Goal: Task Accomplishment & Management: Manage account settings

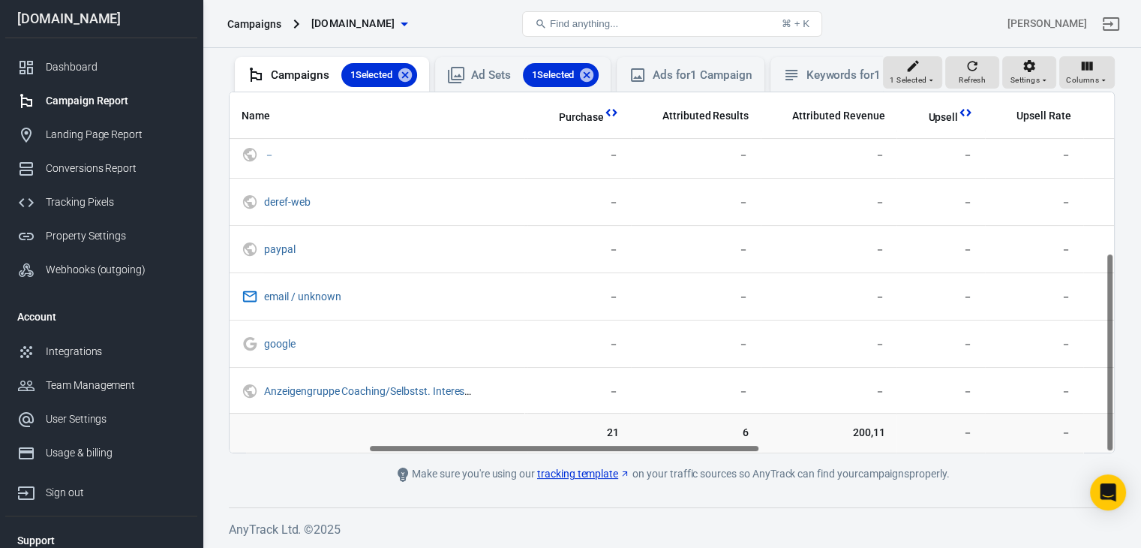
scroll to position [291, 279]
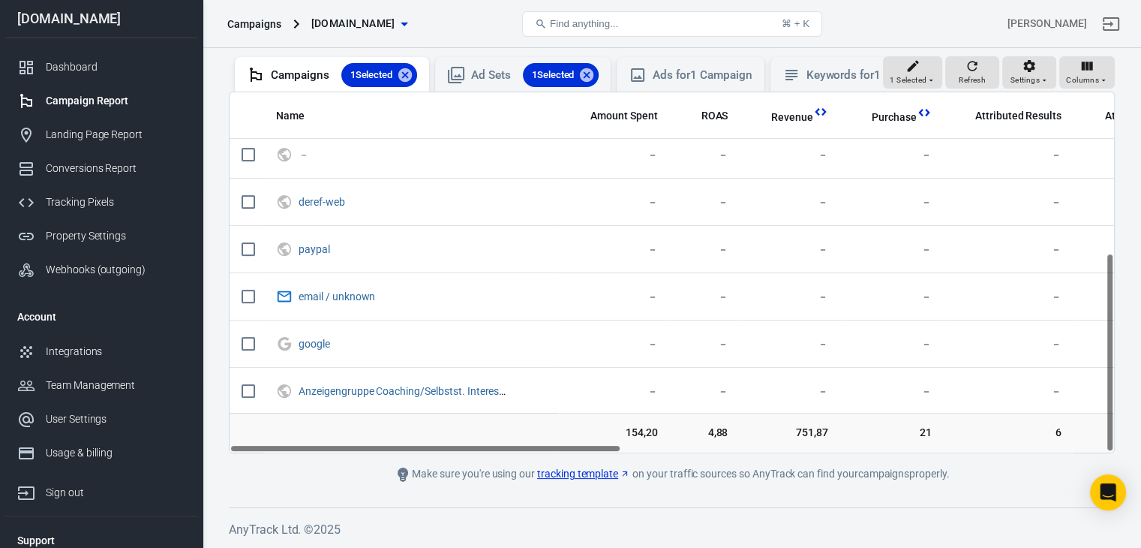
drag, startPoint x: 576, startPoint y: 448, endPoint x: 243, endPoint y: 449, distance: 333.0
click at [243, 449] on div "Name Amount Spent ROAS Revenue Purchase Attributed Results Attributed Revenue U…" at bounding box center [672, 272] width 884 height 360
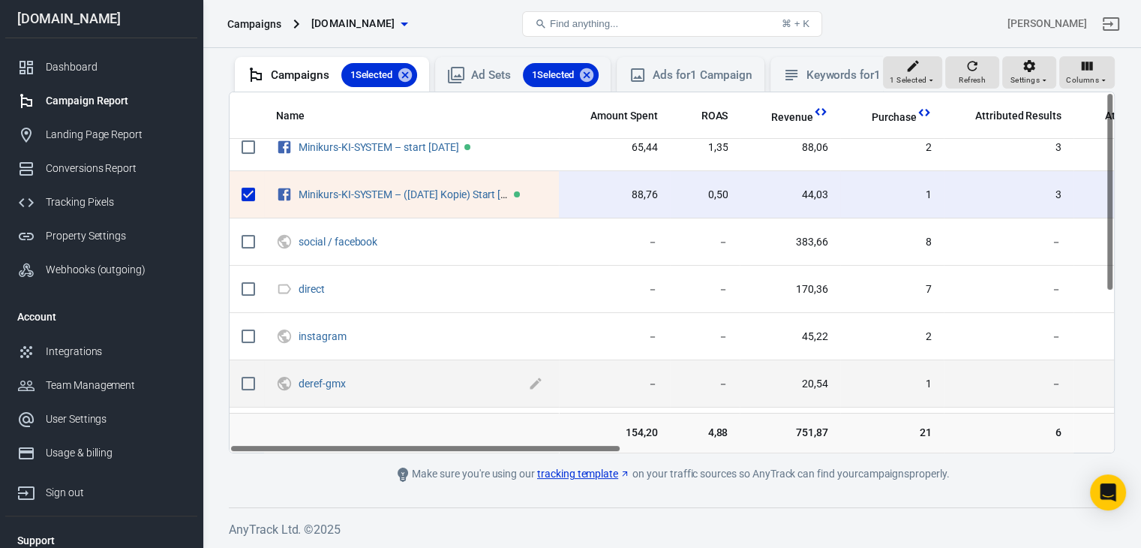
scroll to position [0, 0]
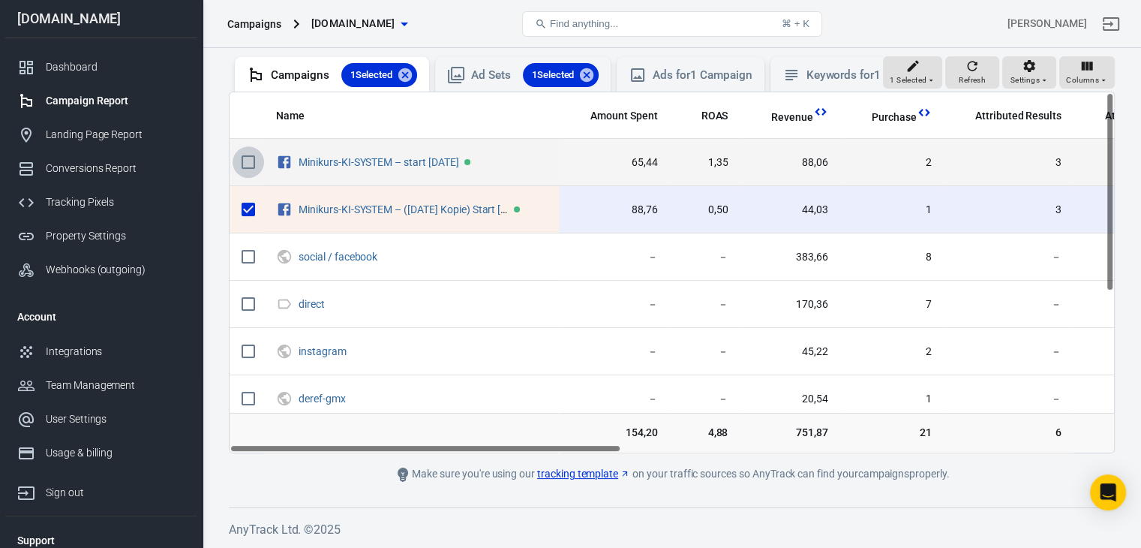
click at [254, 160] on input "scrollable content" at bounding box center [249, 162] width 32 height 32
checkbox input "true"
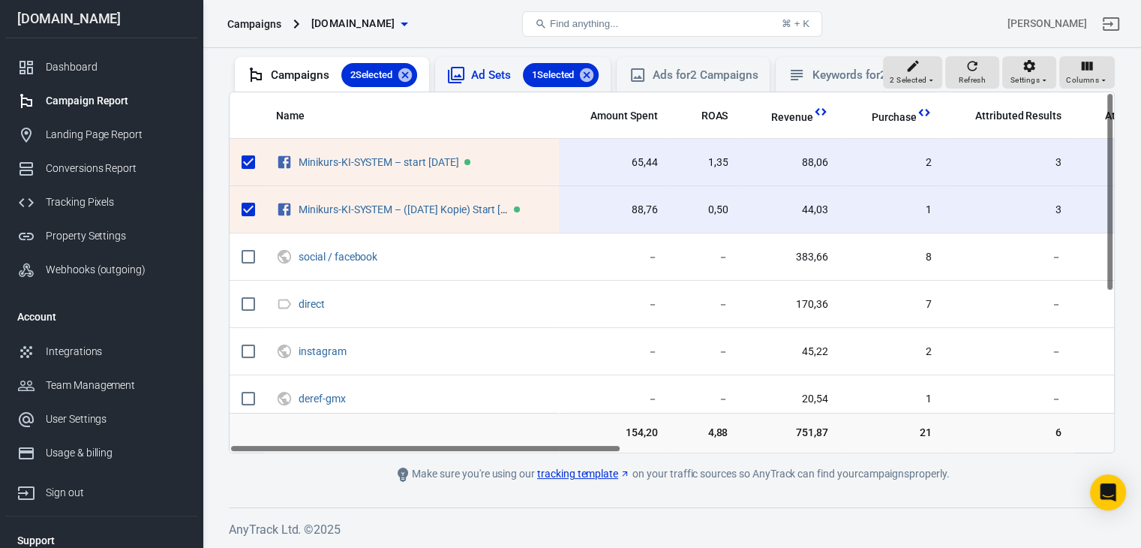
click at [501, 63] on div "Ad Sets 1 Selected" at bounding box center [535, 75] width 128 height 24
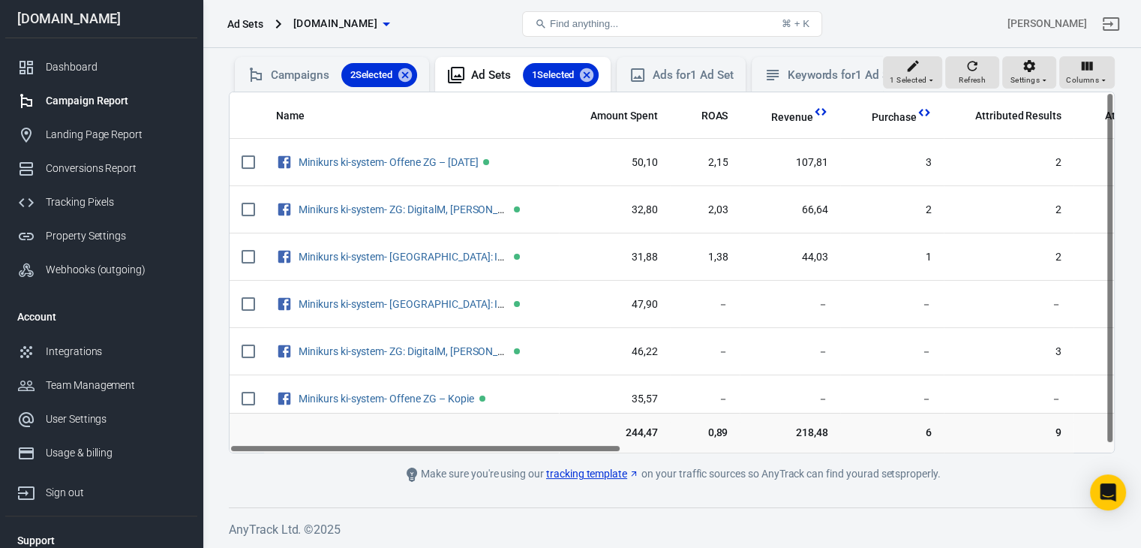
drag, startPoint x: 606, startPoint y: 451, endPoint x: 591, endPoint y: 455, distance: 15.7
click at [591, 455] on main "Verify Ads Integration on Pixel Settings to display your campaigns AnyTrack rel…" at bounding box center [672, 202] width 886 height 561
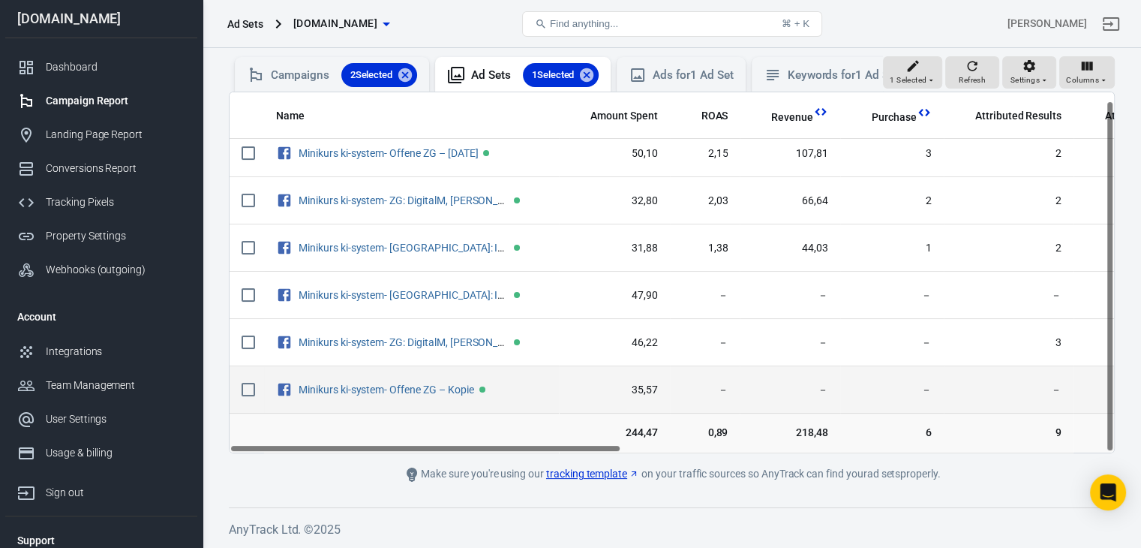
scroll to position [152, 0]
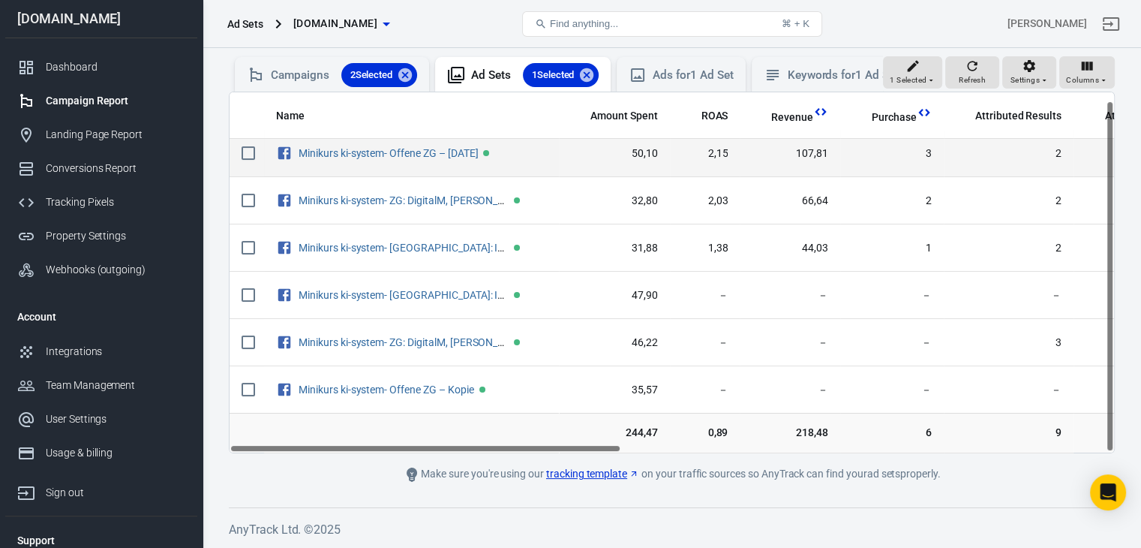
click at [251, 154] on input "scrollable content" at bounding box center [249, 153] width 32 height 32
checkbox input "true"
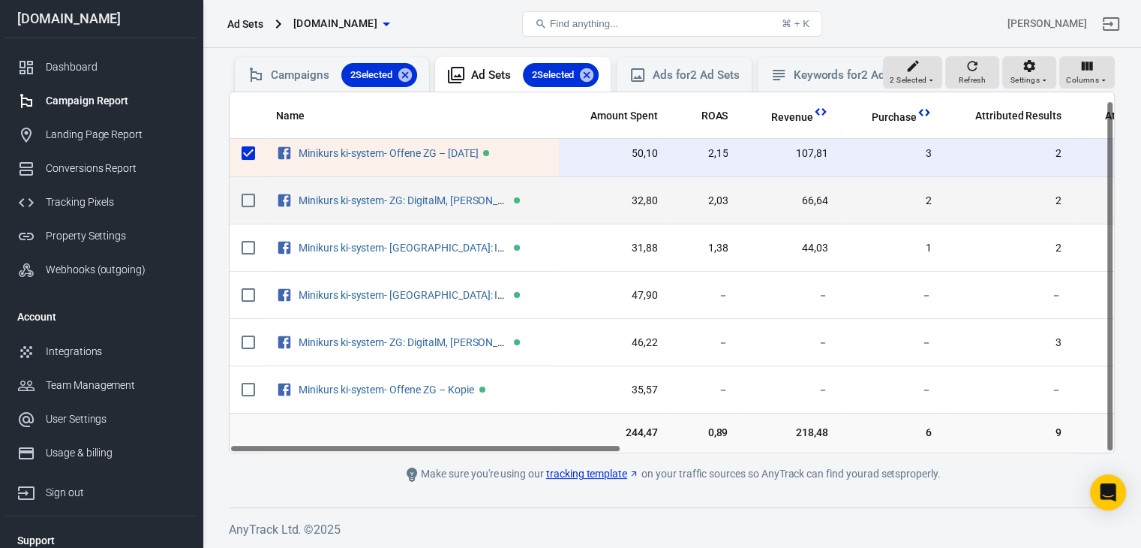
click at [250, 196] on input "scrollable content" at bounding box center [249, 201] width 32 height 32
checkbox input "true"
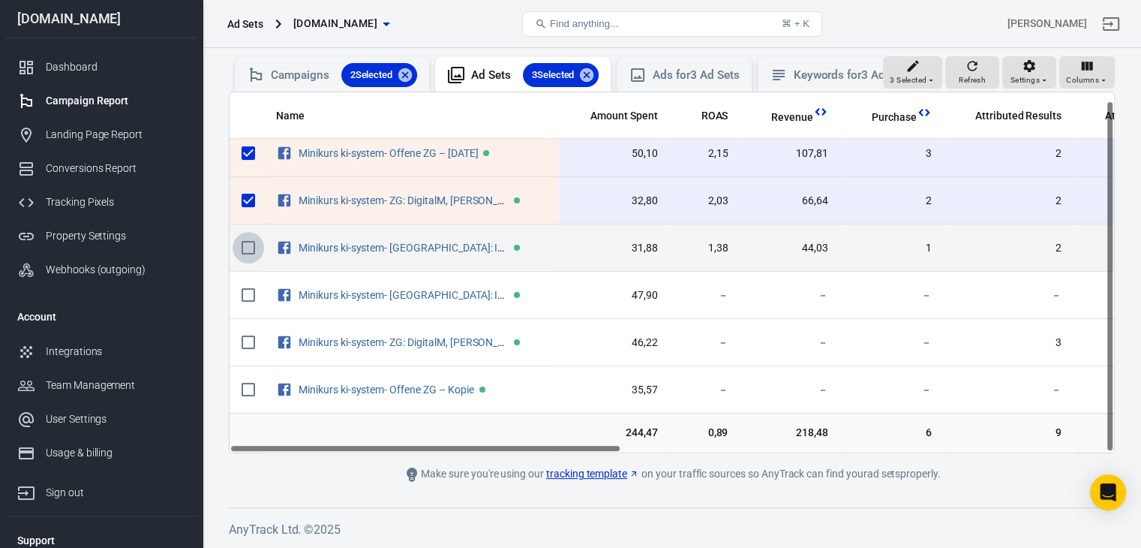
click at [251, 244] on input "scrollable content" at bounding box center [249, 248] width 32 height 32
checkbox input "true"
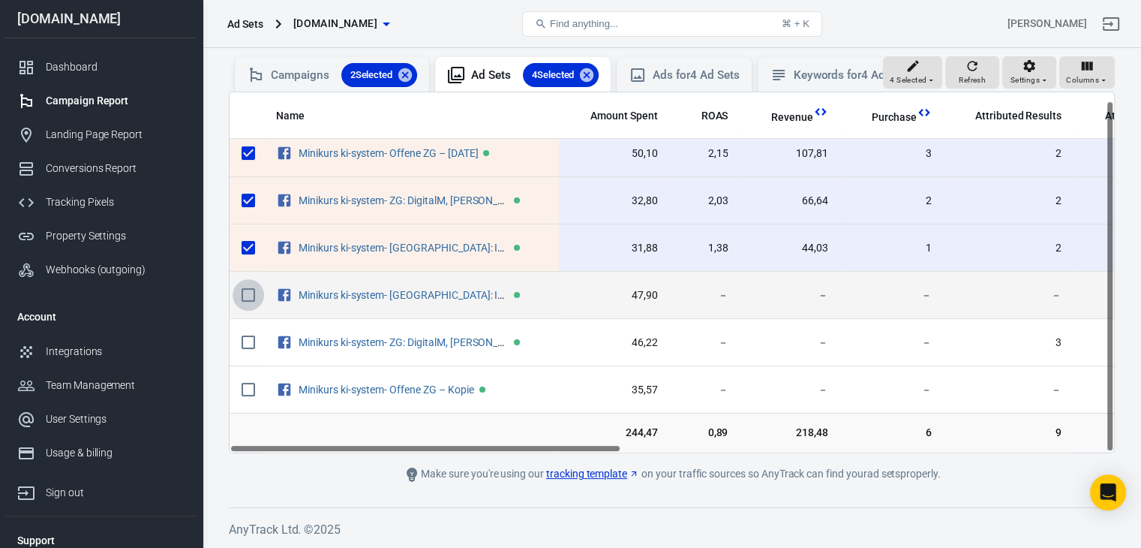
click at [253, 294] on input "scrollable content" at bounding box center [249, 295] width 32 height 32
checkbox input "true"
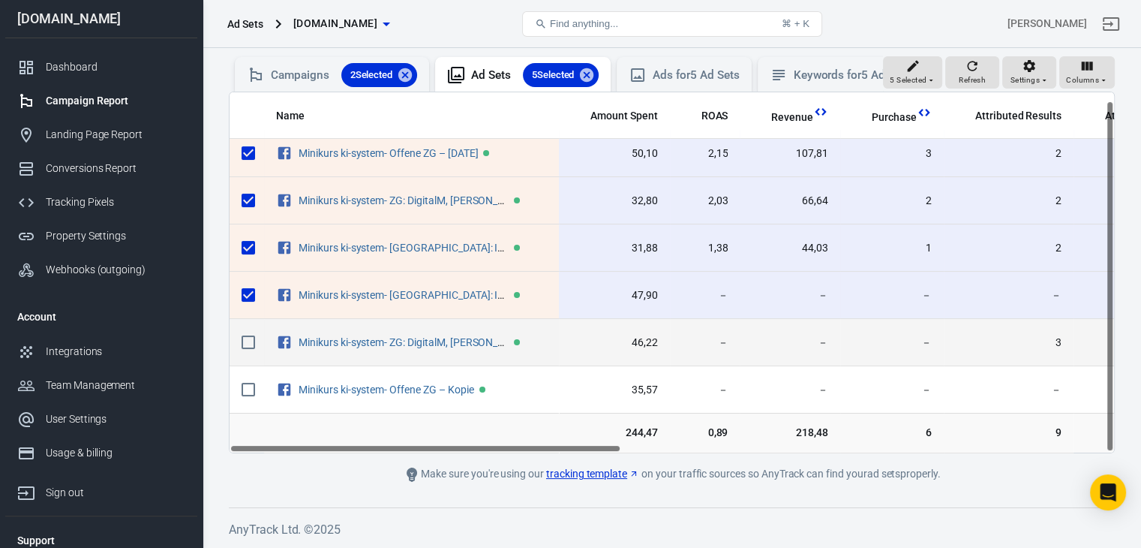
click at [251, 338] on input "scrollable content" at bounding box center [249, 342] width 32 height 32
checkbox input "true"
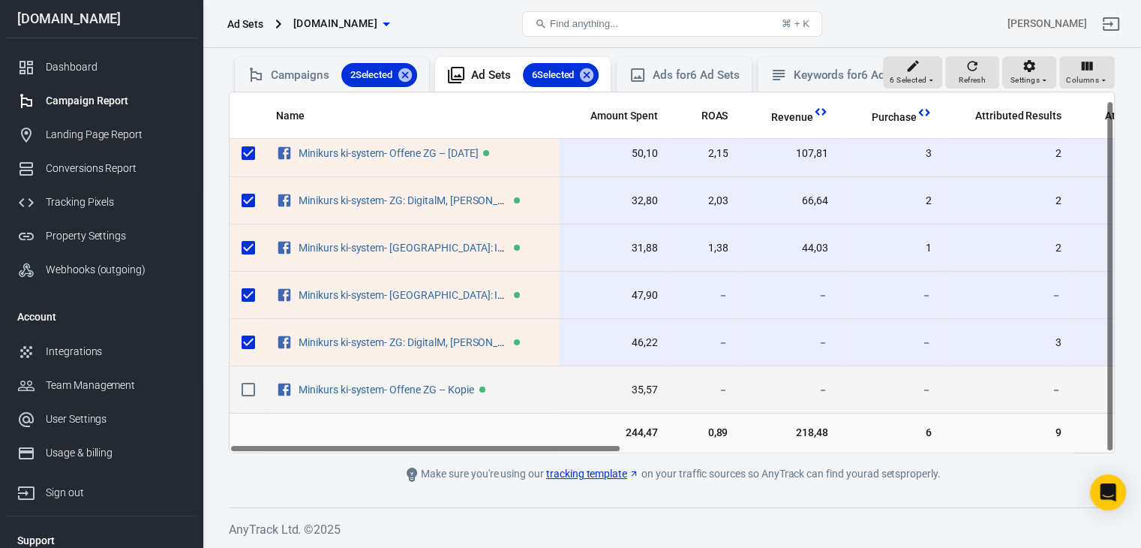
click at [249, 385] on input "scrollable content" at bounding box center [249, 390] width 32 height 32
checkbox input "true"
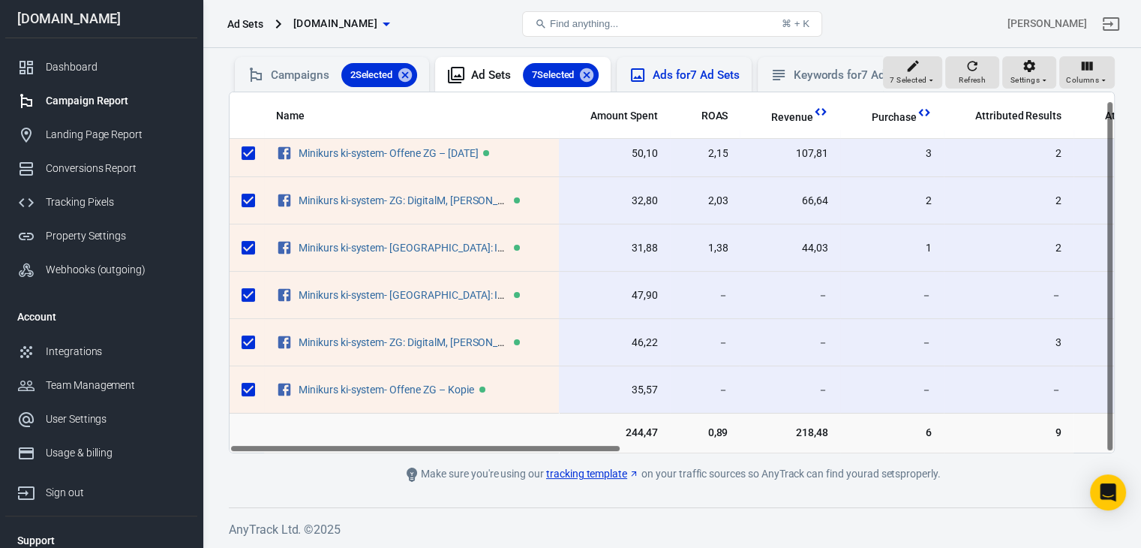
click at [710, 68] on div "Ads for 7 Ad Sets" at bounding box center [696, 76] width 86 height 16
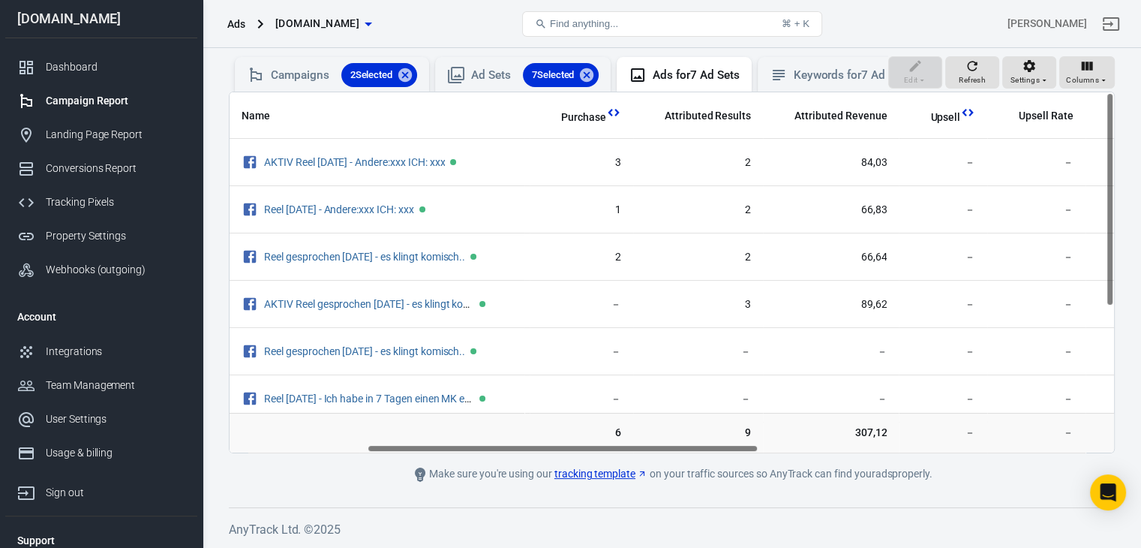
scroll to position [0, 309]
drag, startPoint x: 609, startPoint y: 451, endPoint x: 746, endPoint y: 473, distance: 139.0
click at [746, 473] on main "Verify Ads Integration on Pixel Settings to display your campaigns AnyTrack rel…" at bounding box center [672, 202] width 886 height 561
